Goal: Check status: Check status

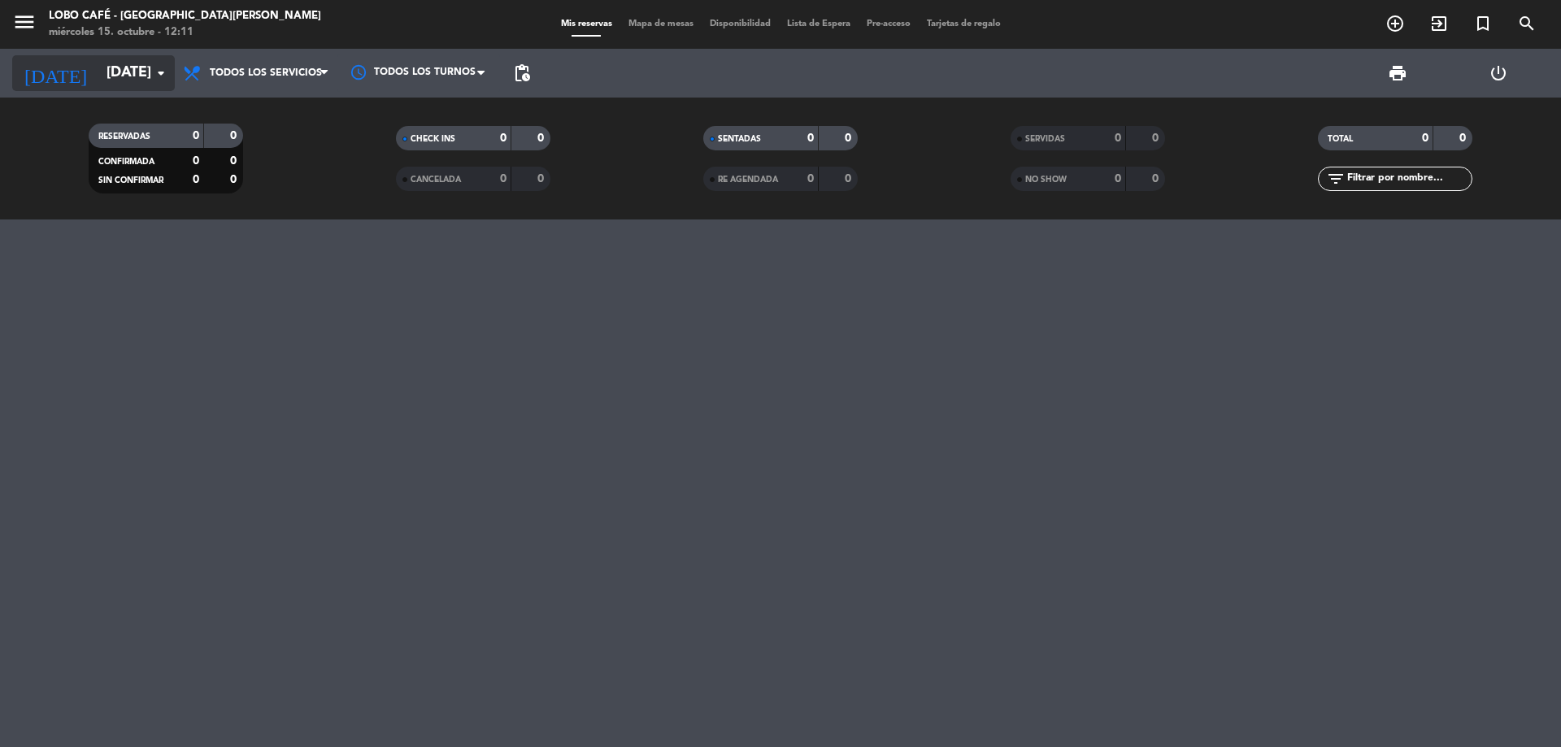
click at [98, 73] on input "[DATE]" at bounding box center [192, 73] width 189 height 33
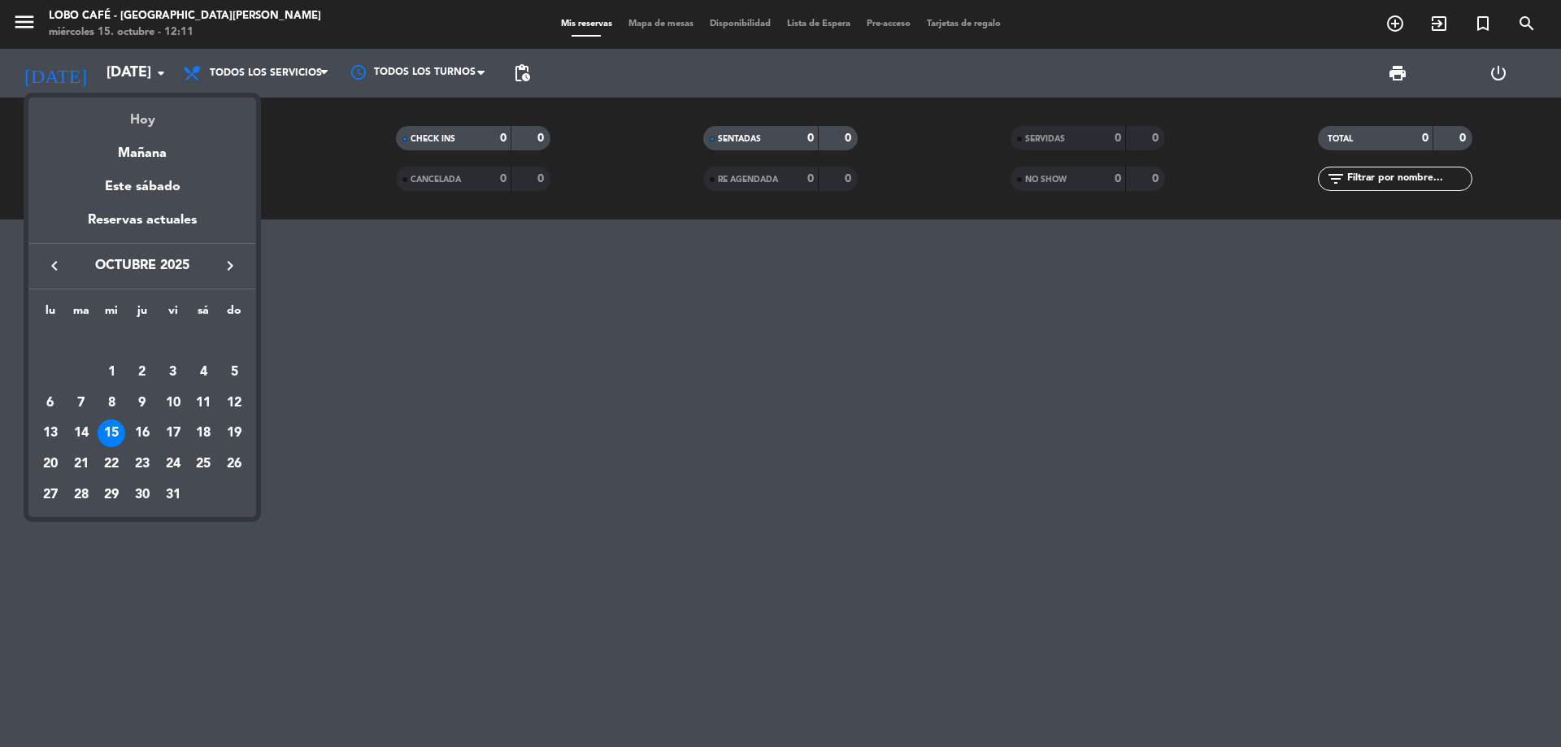
click at [102, 131] on div "Hoy" at bounding box center [142, 114] width 228 height 33
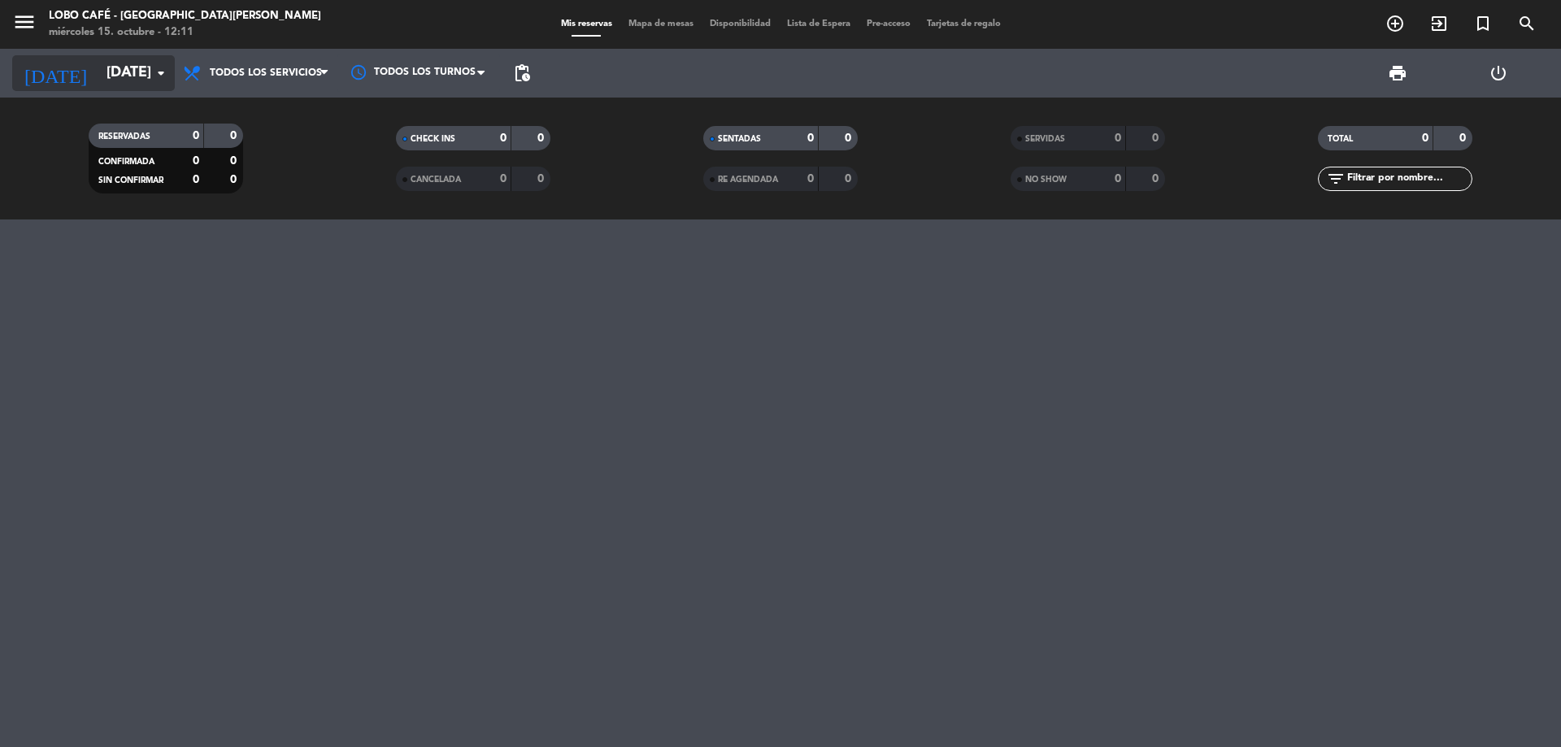
click at [135, 74] on input "[DATE]" at bounding box center [192, 73] width 189 height 33
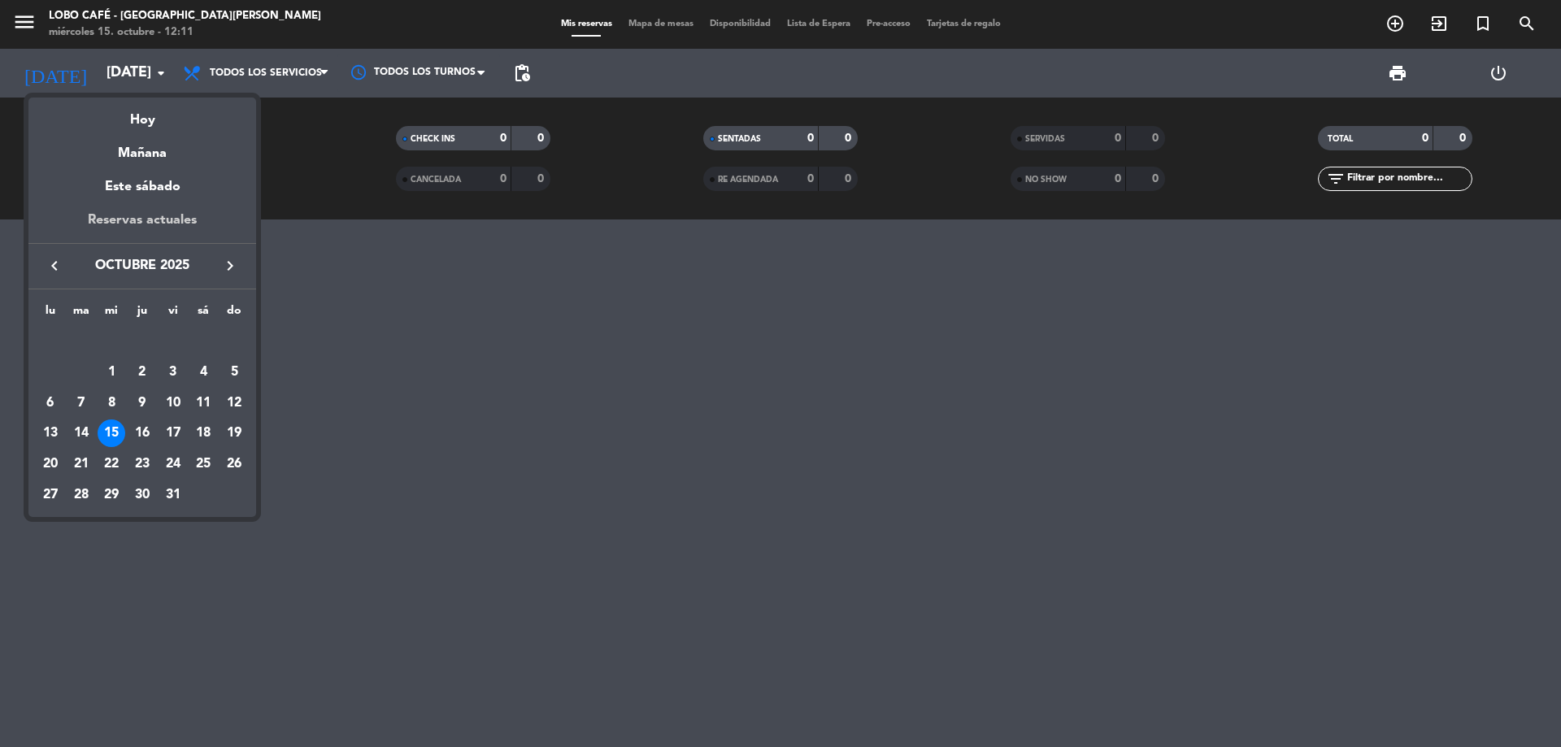
click at [167, 229] on div "Reservas actuales" at bounding box center [142, 226] width 228 height 33
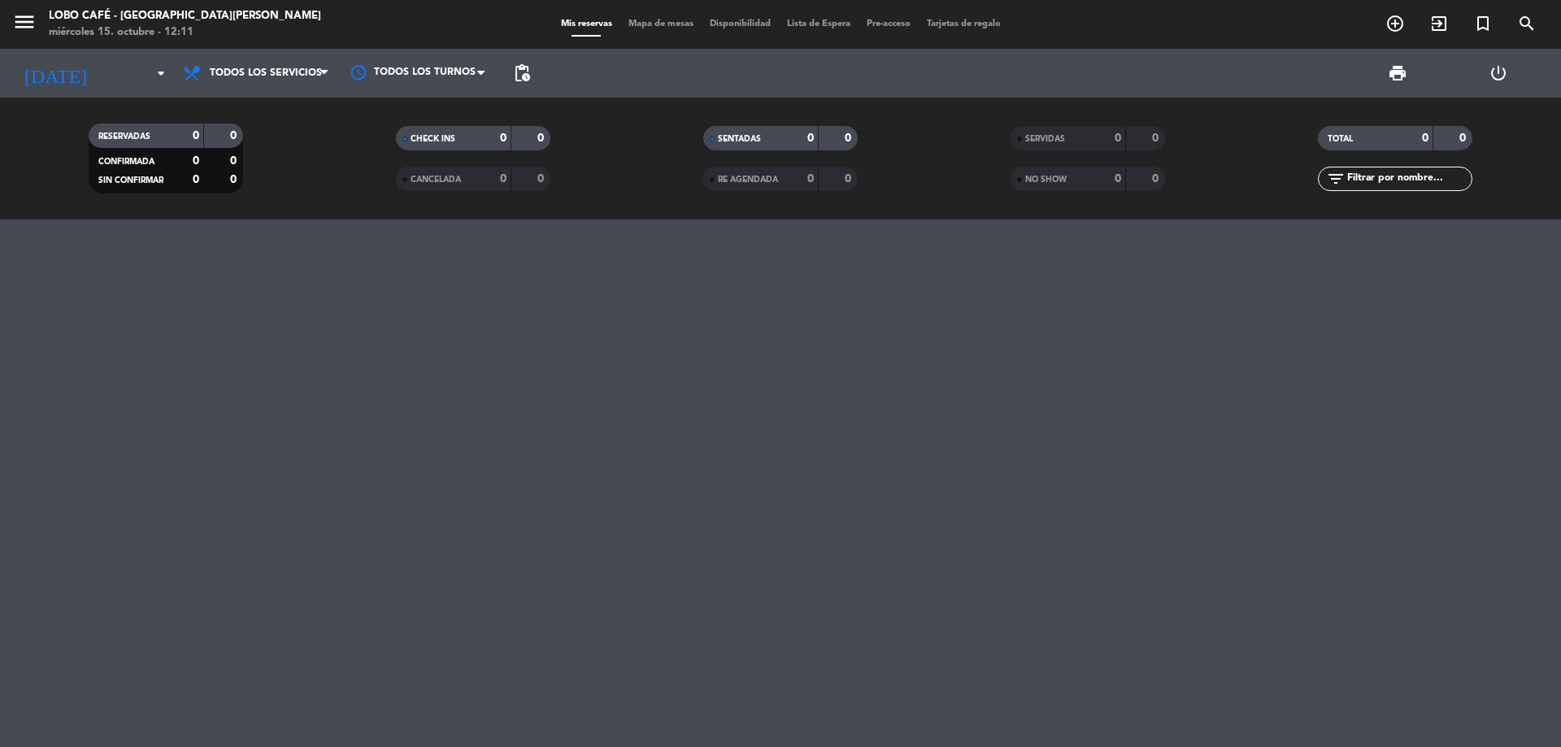
click at [167, 229] on div at bounding box center [780, 484] width 1561 height 528
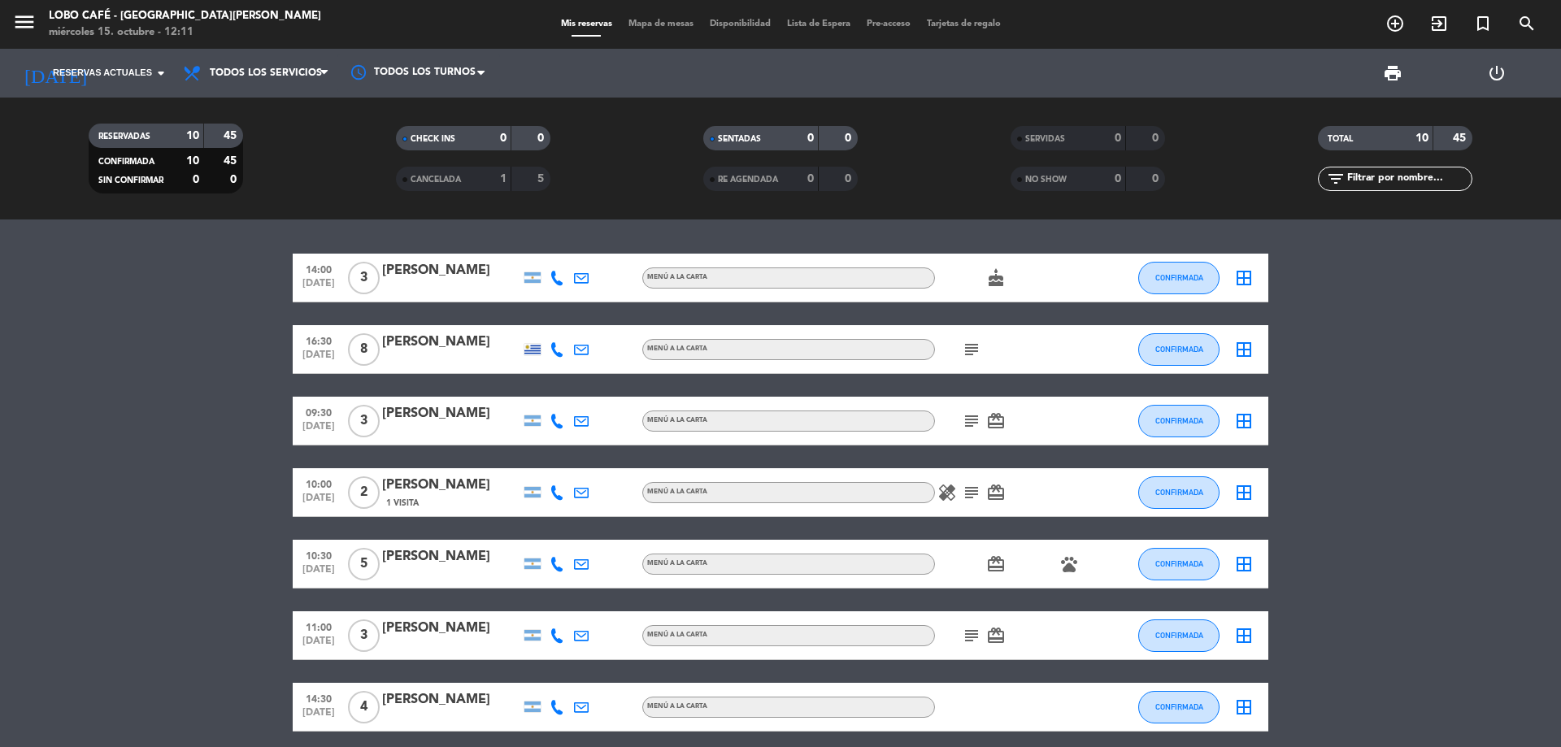
click at [81, 502] on bookings-row "14:00 [DATE] 3 [PERSON_NAME] MENÚ A LA CARTA cake CONFIRMADA border_all 16:30 […" at bounding box center [780, 600] width 1561 height 693
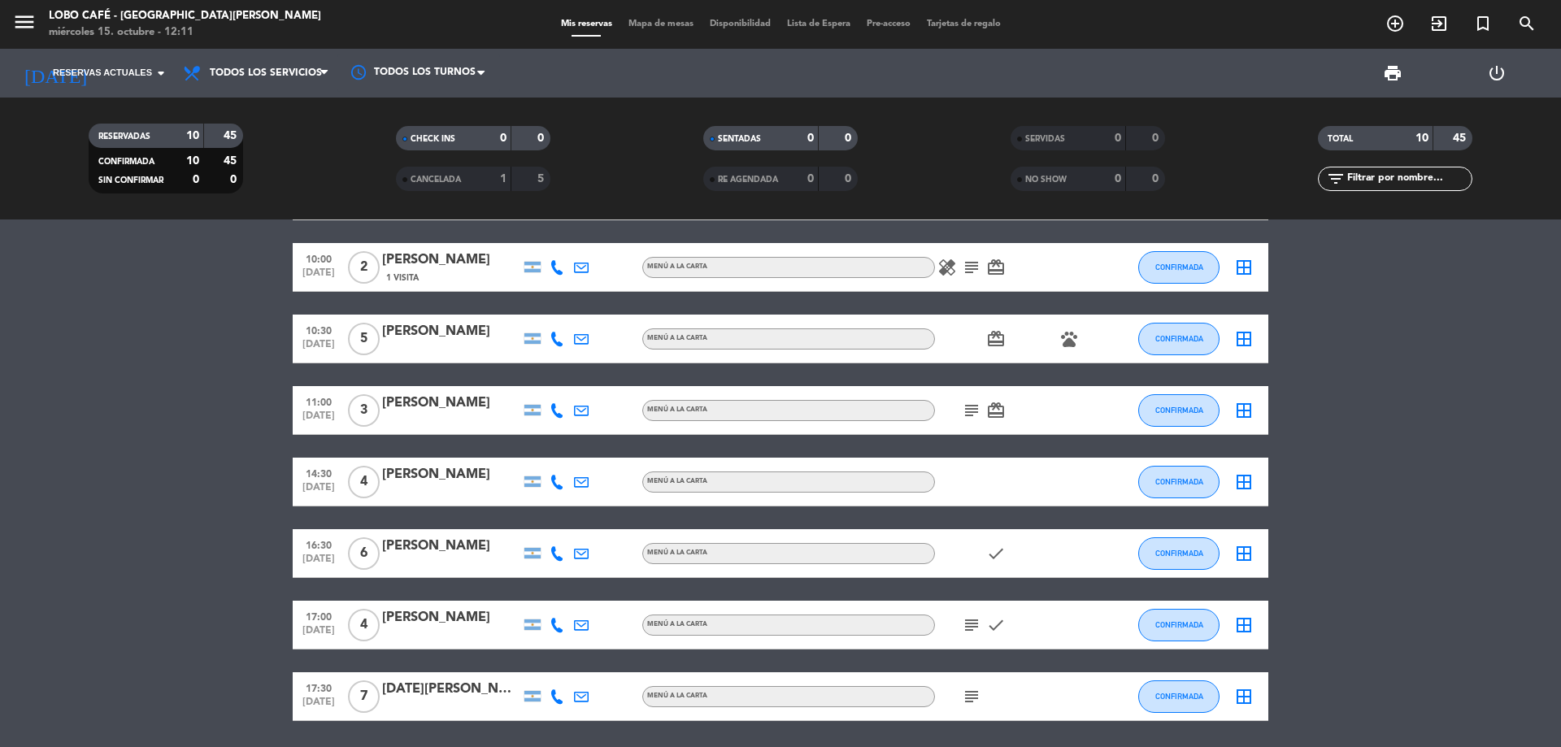
scroll to position [281, 0]
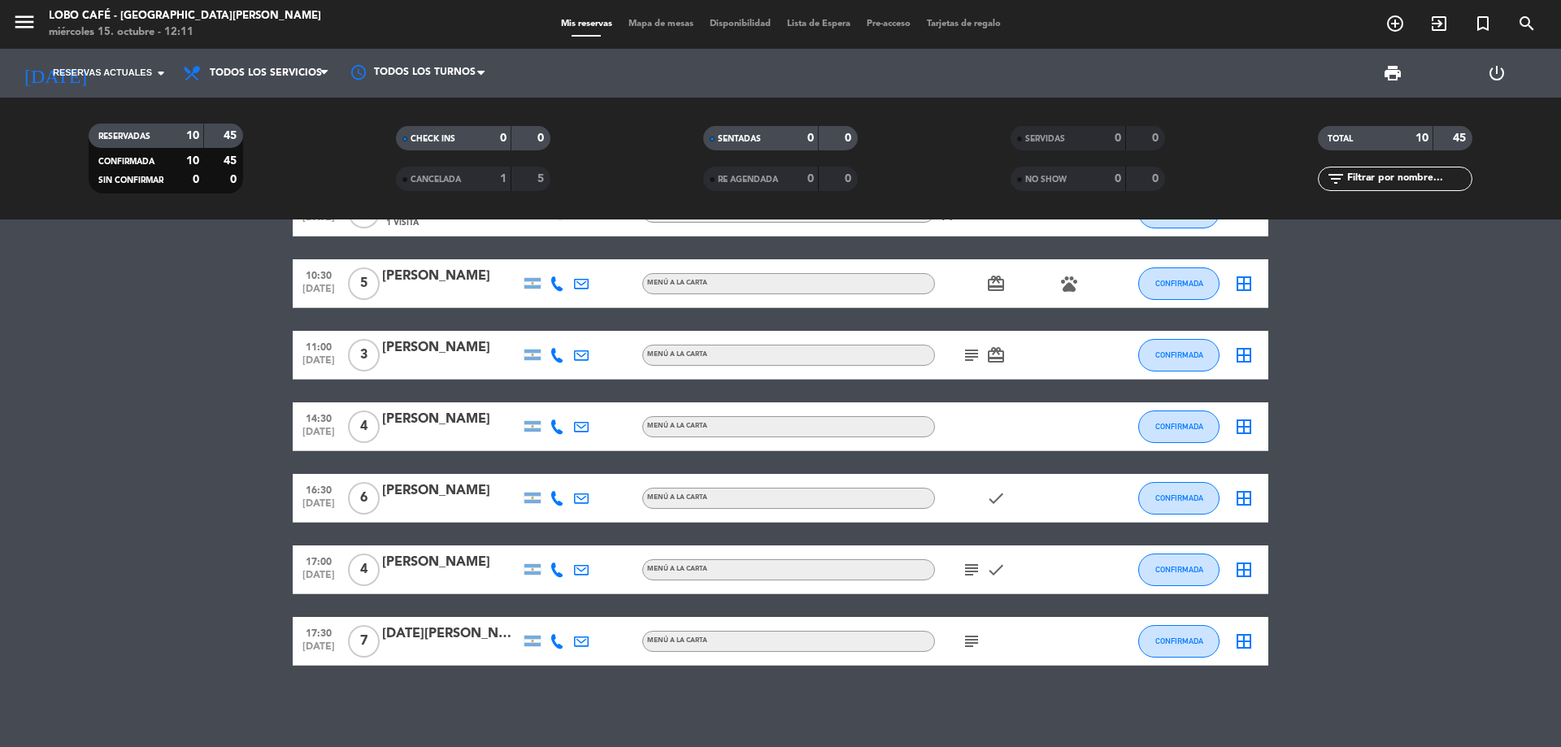
click at [393, 427] on div "[PERSON_NAME]" at bounding box center [451, 419] width 138 height 21
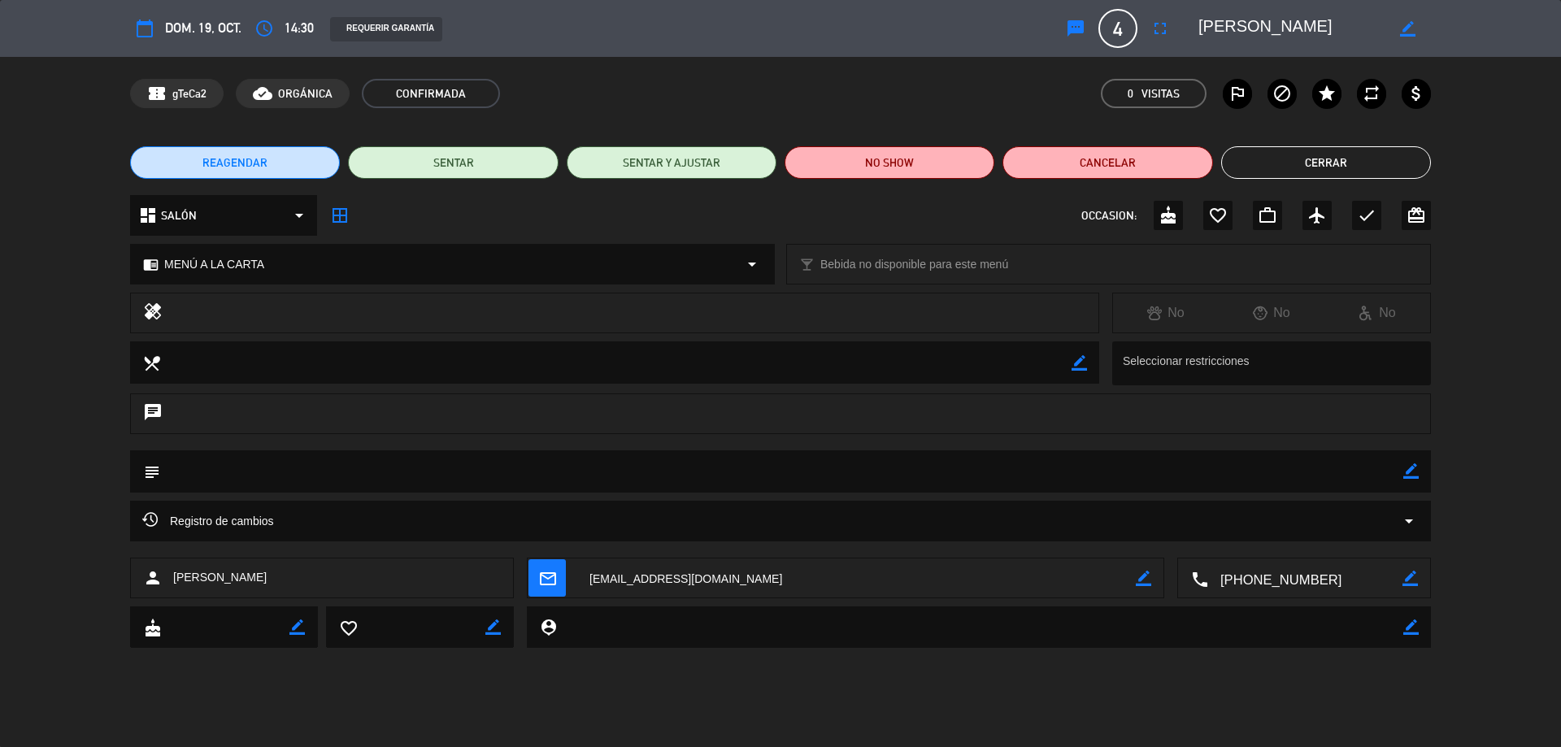
click at [298, 528] on div "Registro de cambios arrow_drop_down" at bounding box center [780, 522] width 1277 height 20
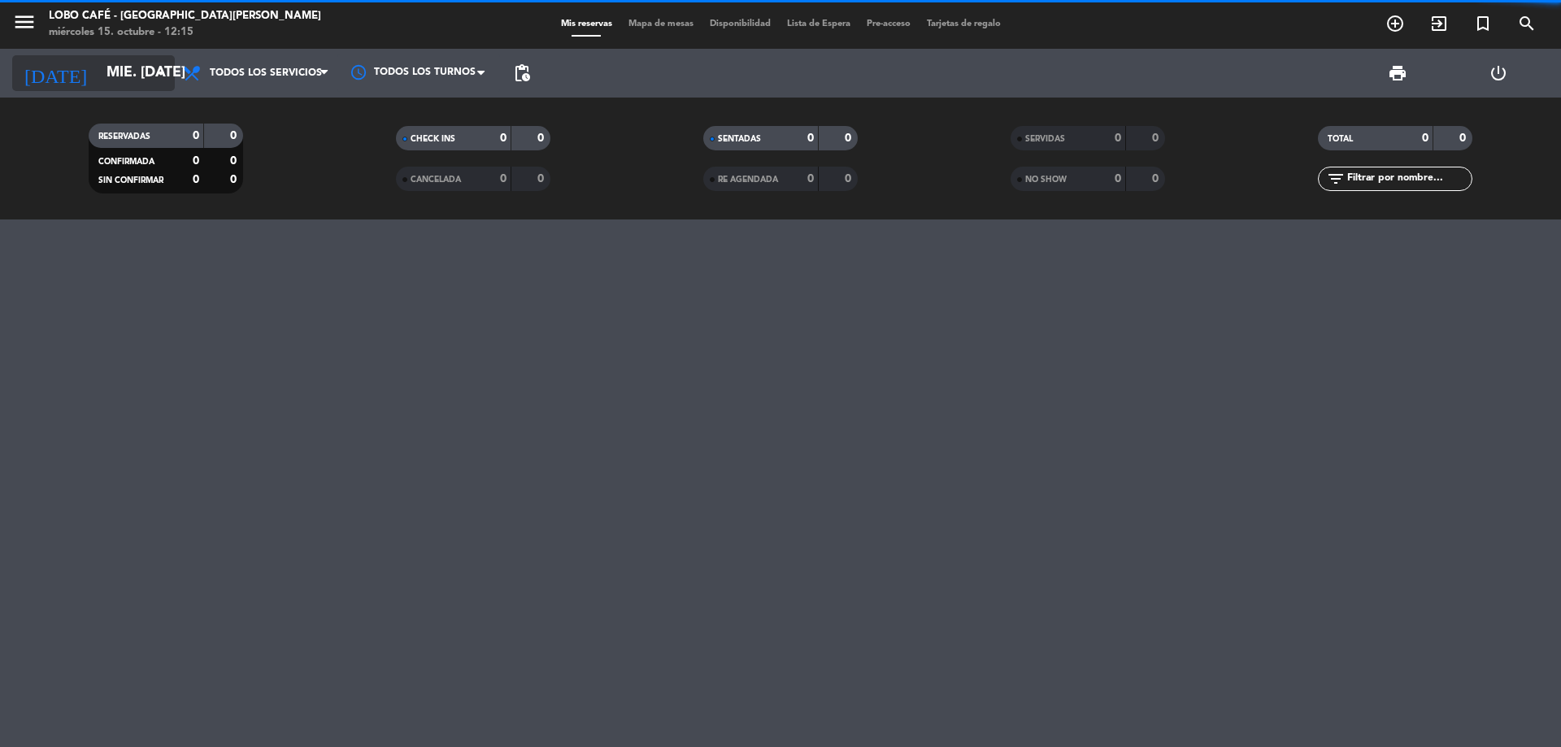
click at [157, 72] on icon "arrow_drop_down" at bounding box center [161, 73] width 20 height 20
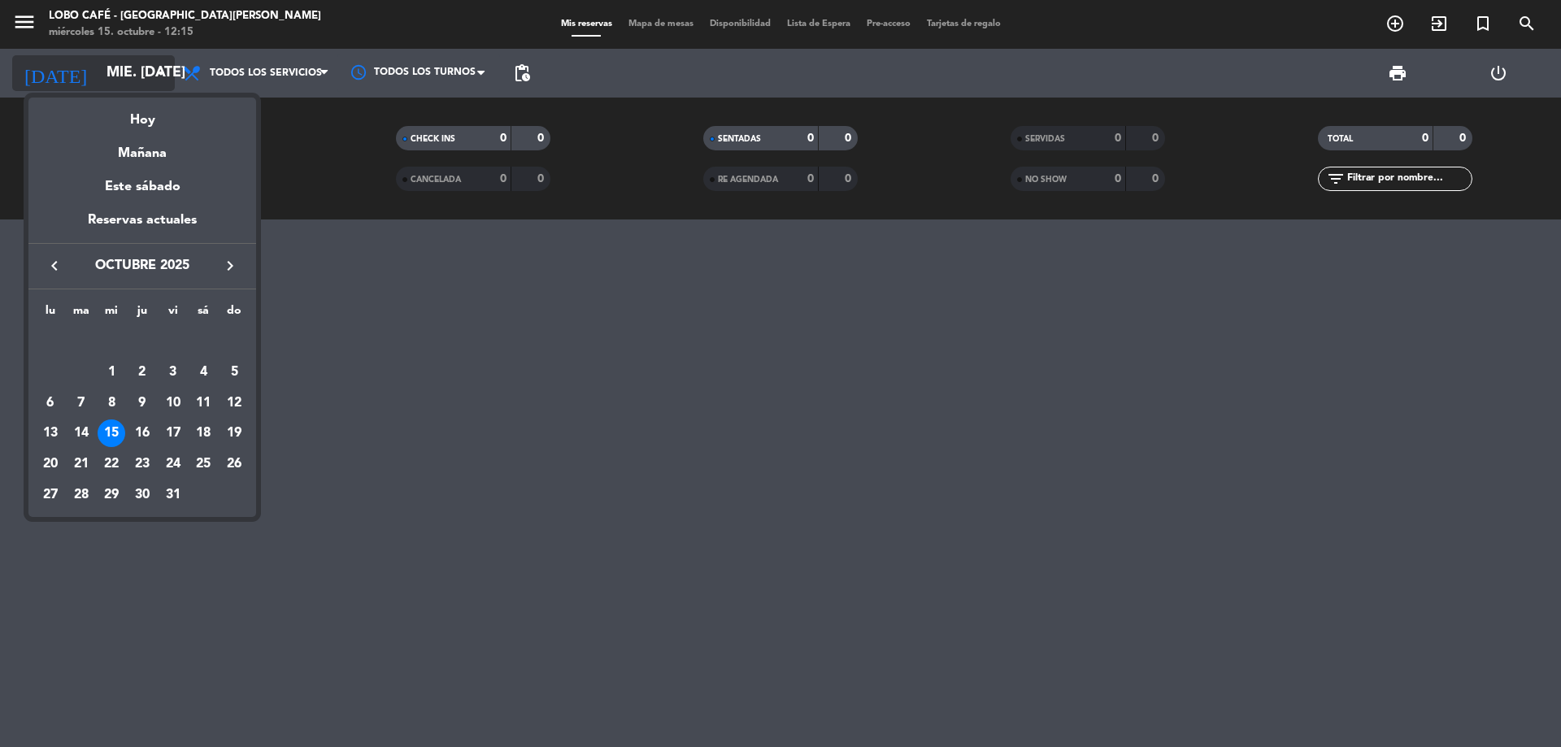
click at [157, 72] on div at bounding box center [780, 373] width 1561 height 747
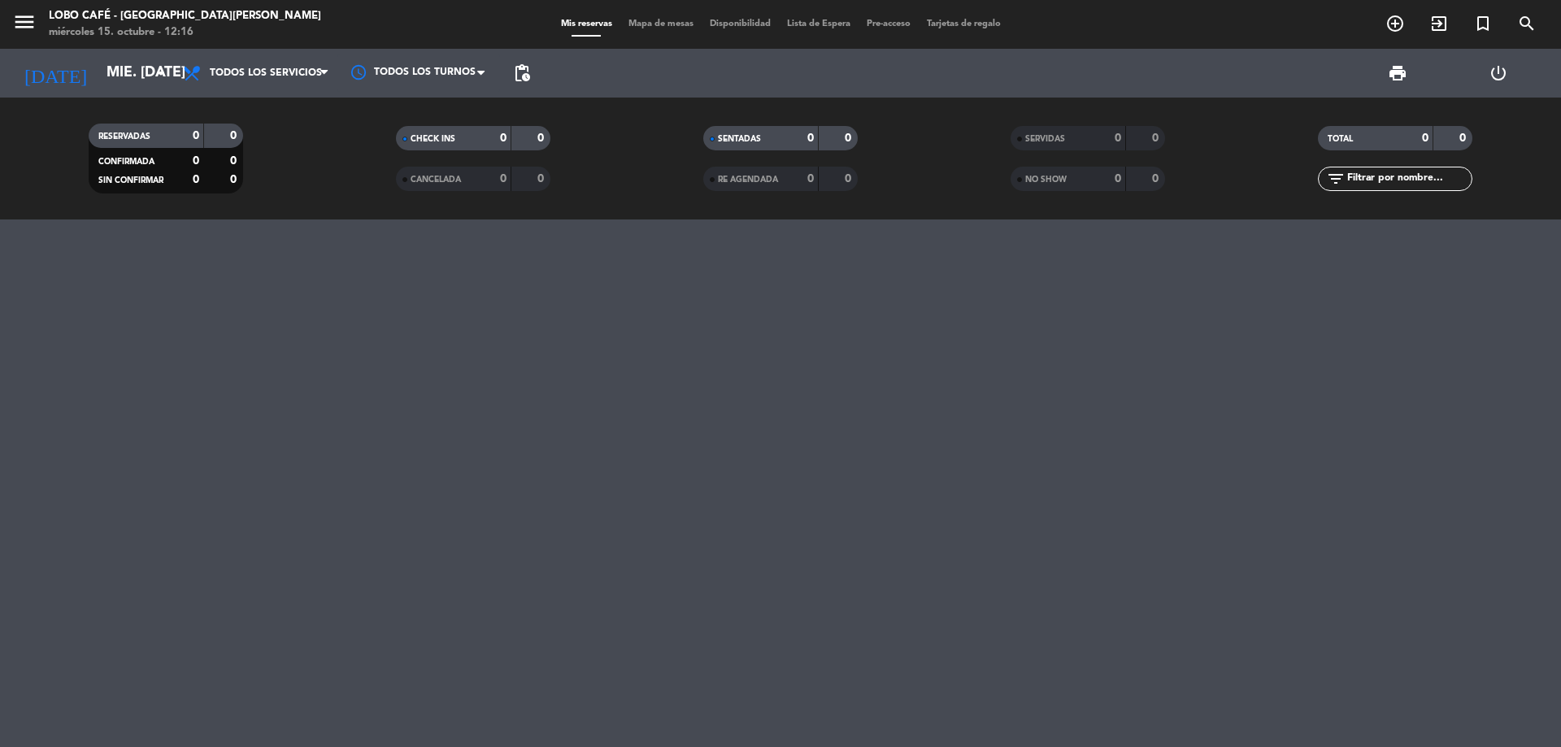
click at [147, 54] on div "today mié. 15 oct. arrow_drop_down" at bounding box center [93, 73] width 163 height 49
click at [115, 81] on input "[DATE]" at bounding box center [192, 73] width 189 height 33
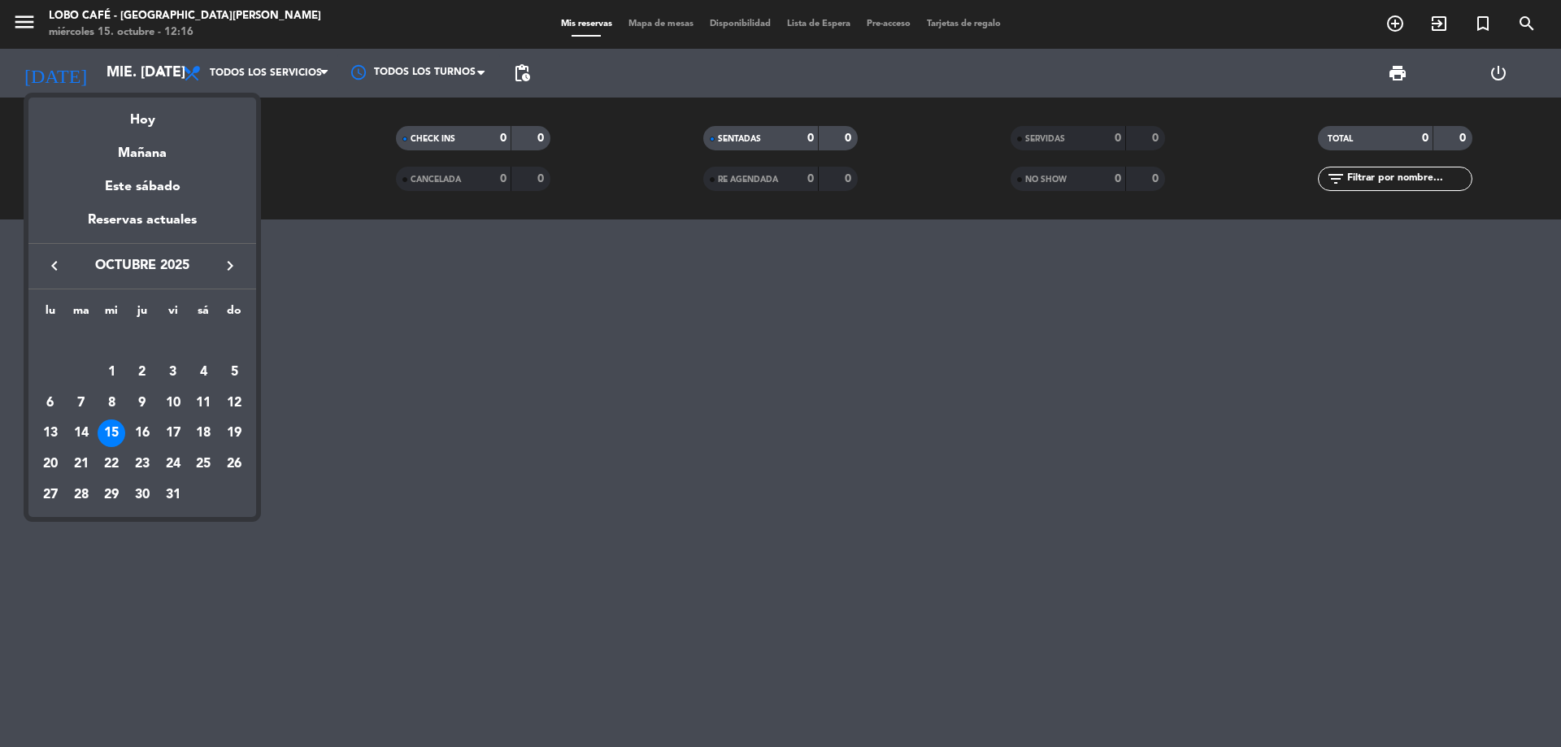
drag, startPoint x: 186, startPoint y: 216, endPoint x: 216, endPoint y: 216, distance: 29.3
click at [191, 216] on div "Reservas actuales" at bounding box center [142, 226] width 228 height 33
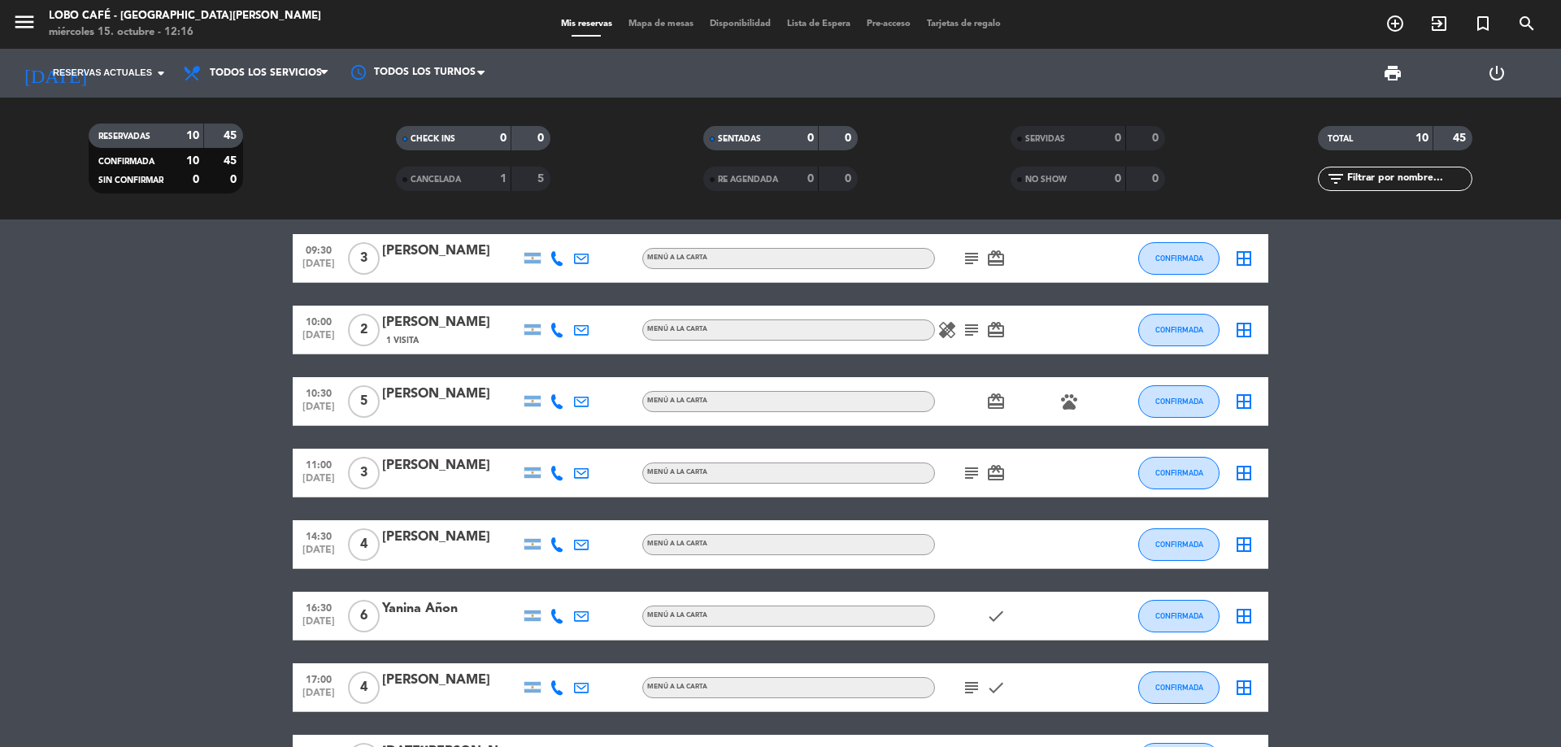
scroll to position [244, 0]
